Goal: Use online tool/utility: Utilize a website feature to perform a specific function

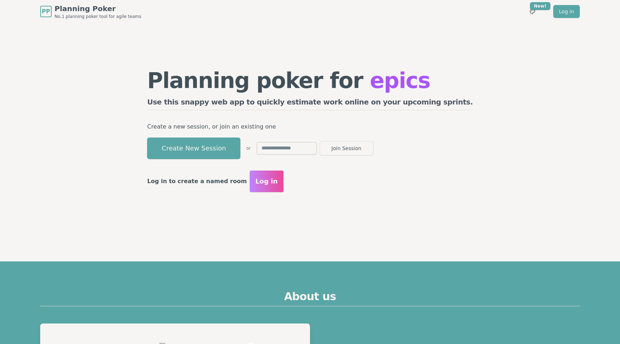
click at [317, 153] on input "text" at bounding box center [286, 148] width 60 height 13
type input "****"
click at [320, 141] on button "Join Session" at bounding box center [347, 148] width 54 height 14
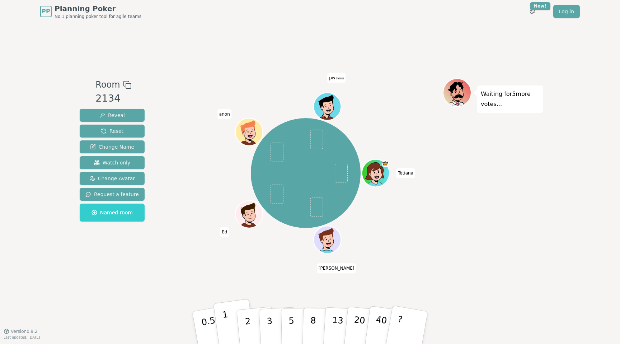
click at [225, 321] on p "1" at bounding box center [227, 328] width 11 height 39
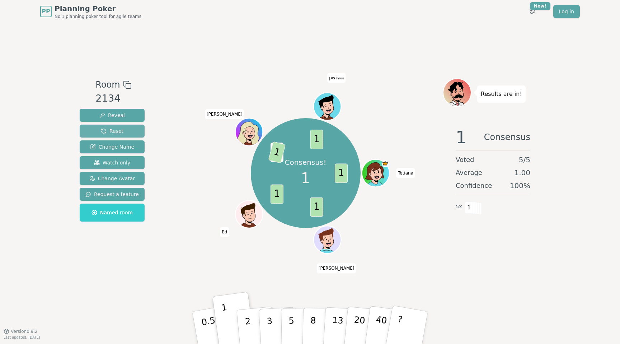
click at [130, 131] on button "Reset" at bounding box center [112, 130] width 65 height 13
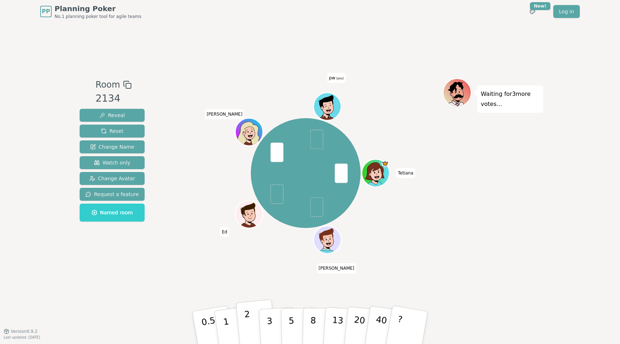
click at [250, 315] on button "2" at bounding box center [256, 327] width 41 height 57
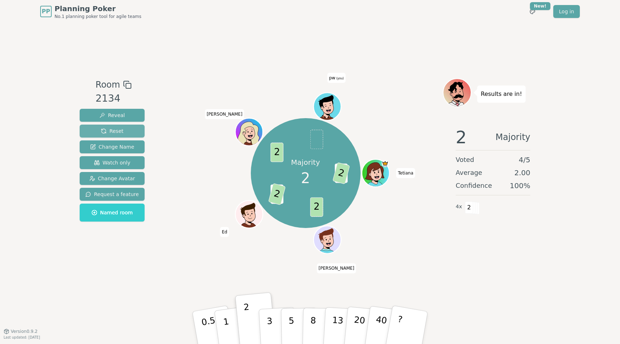
click at [124, 130] on button "Reset" at bounding box center [112, 130] width 65 height 13
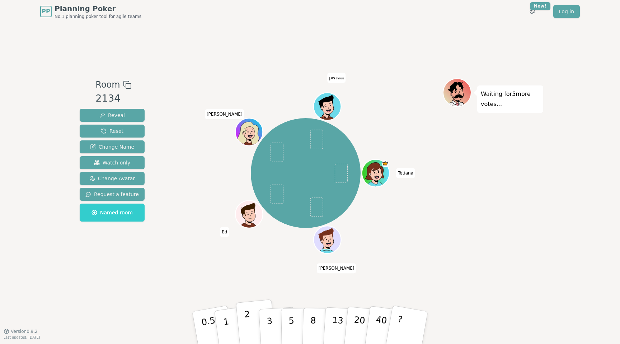
click at [245, 325] on p "2" at bounding box center [248, 328] width 9 height 39
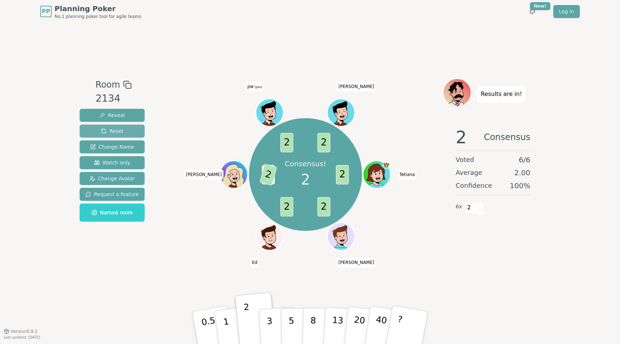
click at [128, 132] on button "Reset" at bounding box center [112, 130] width 65 height 13
